Goal: Task Accomplishment & Management: Manage account settings

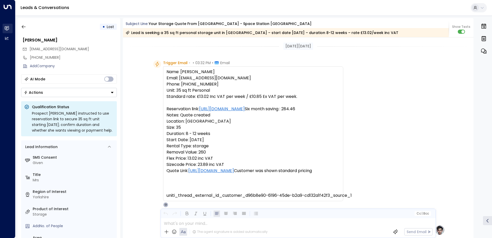
scroll to position [357, 0]
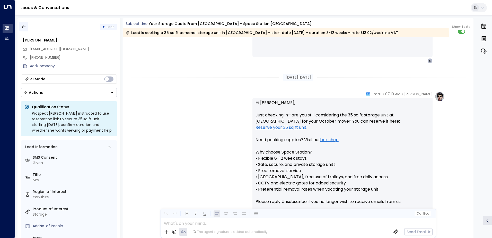
click at [26, 27] on icon "button" at bounding box center [23, 26] width 5 height 5
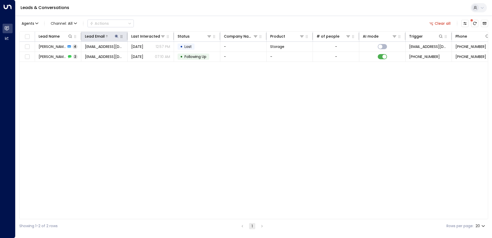
click at [116, 37] on icon at bounding box center [116, 36] width 4 height 4
click at [148, 55] on icon "button" at bounding box center [149, 55] width 4 height 4
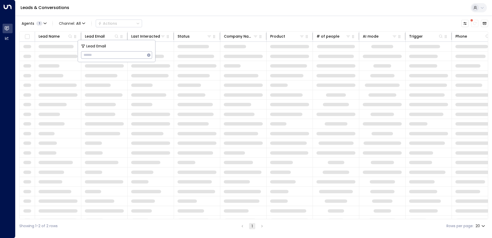
type input "**********"
click at [129, 10] on div "Leads & Conversations" at bounding box center [253, 8] width 476 height 16
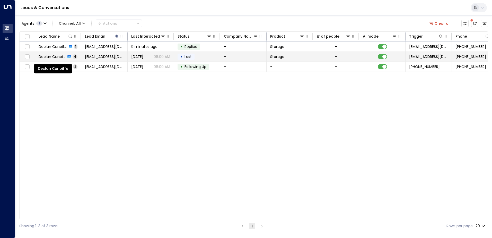
click at [55, 56] on span "Declan Cunoiffe" at bounding box center [52, 56] width 27 height 5
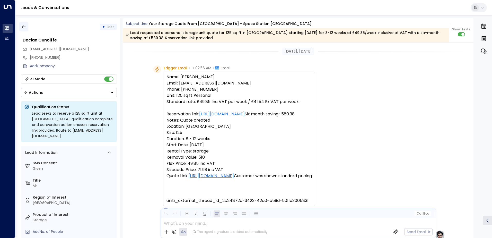
click at [23, 25] on icon "button" at bounding box center [24, 26] width 4 height 3
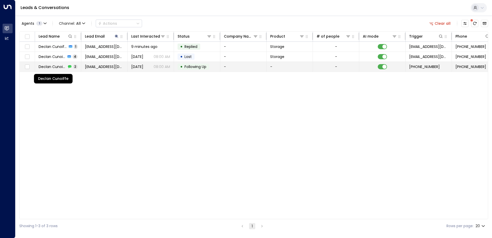
click at [53, 67] on span "Declan Cunoiffe" at bounding box center [53, 66] width 28 height 5
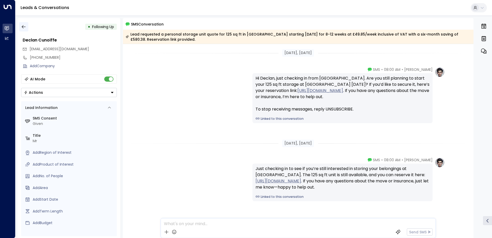
click at [23, 25] on icon "button" at bounding box center [23, 26] width 5 height 5
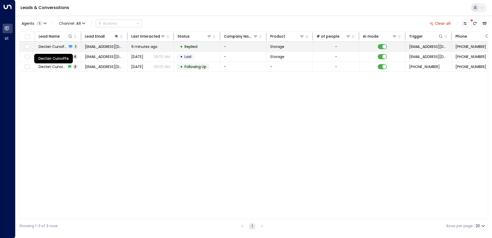
click at [51, 47] on span "Declan Cunoiffe" at bounding box center [53, 46] width 29 height 5
